Goal: Information Seeking & Learning: Learn about a topic

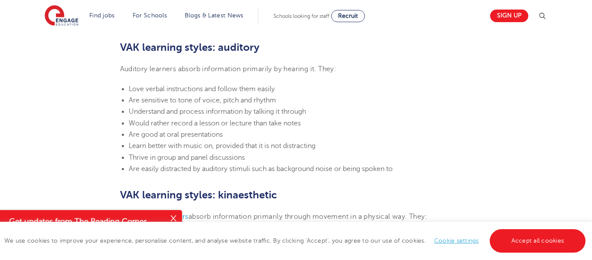
scroll to position [749, 0]
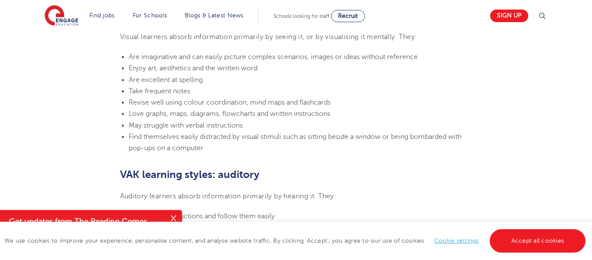
click at [289, 31] on section "Find jobs All vacancies We have one of the UK's largest database. and with hund…" at bounding box center [265, 16] width 440 height 32
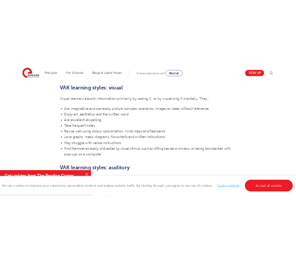
scroll to position [590, 0]
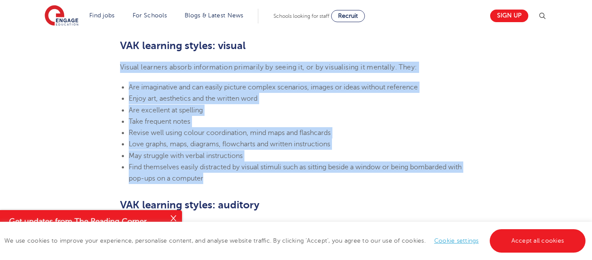
drag, startPoint x: 120, startPoint y: 66, endPoint x: 217, endPoint y: 176, distance: 146.5
click at [217, 176] on section "[DATE] VAK learning styles: what are they and what do they mean? Engage Educati…" at bounding box center [296, 255] width 526 height 1213
copy section "Visual learners absorb information primarily by seeing it, or by visualising it…"
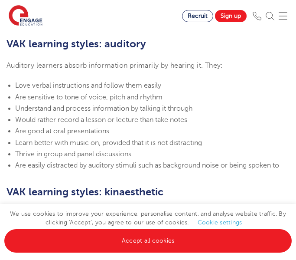
scroll to position [769, 0]
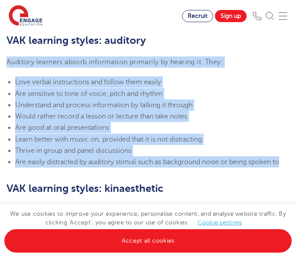
drag, startPoint x: 6, startPoint y: 73, endPoint x: 284, endPoint y: 174, distance: 295.7
click at [284, 174] on section "[DATE] VAK learning styles: what are they and what do they mean? Engage Educati…" at bounding box center [148, 105] width 296 height 1299
copy section "Auditory learners absorb information primarily by hearing it. They: Love verbal…"
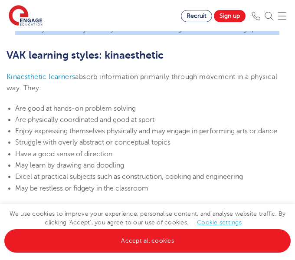
scroll to position [903, 0]
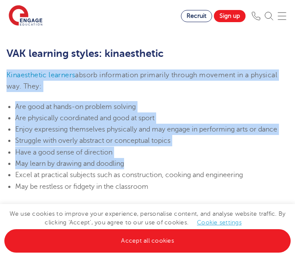
drag, startPoint x: 3, startPoint y: 83, endPoint x: 173, endPoint y: 180, distance: 195.7
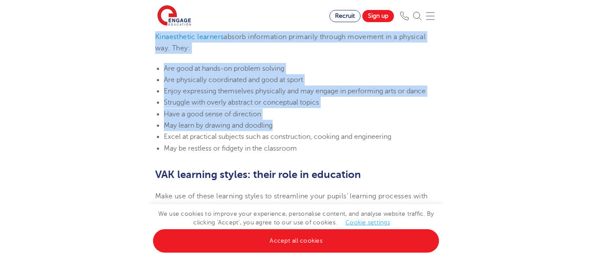
scroll to position [947, 0]
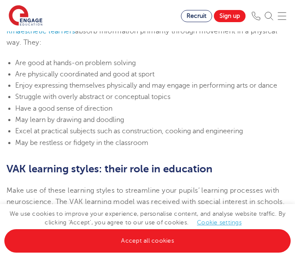
click at [156, 148] on li "May be restless or fidgety in the classroom" at bounding box center [151, 142] width 273 height 11
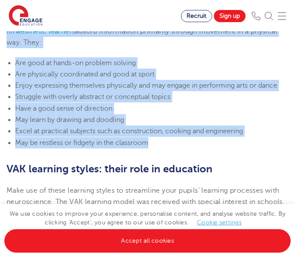
drag, startPoint x: 156, startPoint y: 153, endPoint x: 0, endPoint y: 46, distance: 188.6
copy section "Kinaesthetic learners absorb information primarily through movement in a physic…"
